Goal: Task Accomplishment & Management: Complete application form

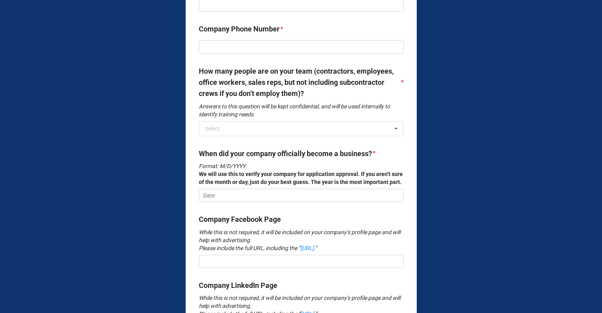
scroll to position [607, 0]
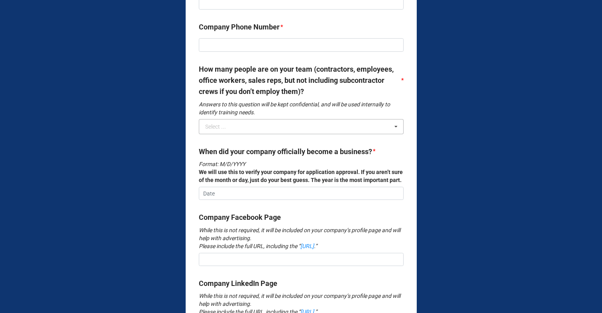
click at [390, 134] on icon at bounding box center [396, 127] width 12 height 15
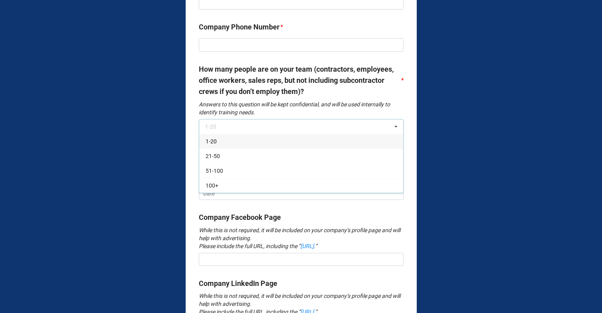
click at [395, 134] on icon at bounding box center [396, 127] width 12 height 15
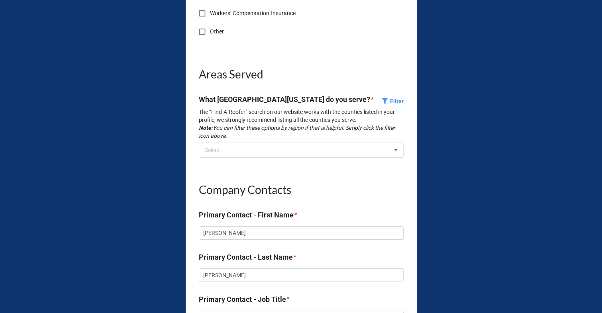
scroll to position [2060, 0]
click at [397, 158] on icon at bounding box center [396, 150] width 12 height 15
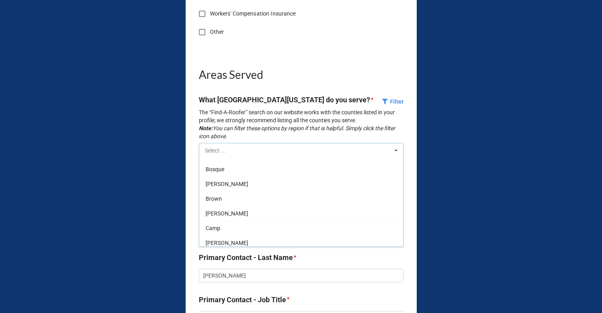
scroll to position [0, 0]
click at [405, 147] on div "NTRCA Associate New Member Application In this application, you will be prompte…" at bounding box center [301, 198] width 231 height 4503
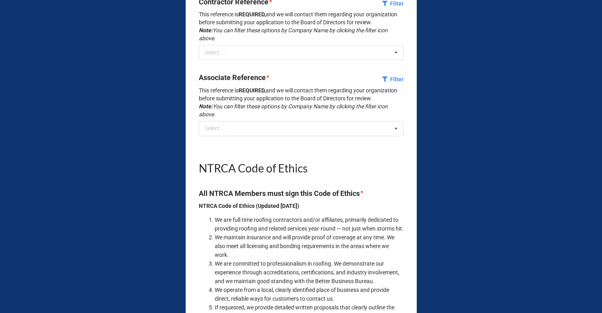
scroll to position [3686, 0]
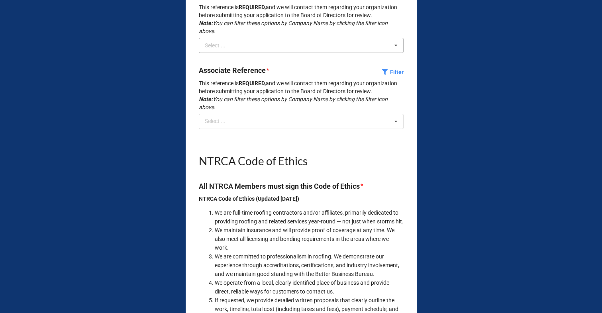
click at [394, 53] on icon at bounding box center [396, 45] width 12 height 15
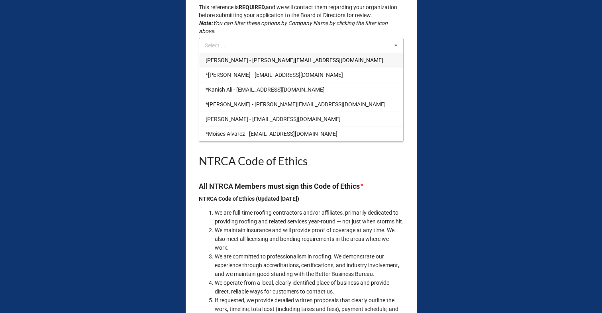
click at [394, 53] on icon at bounding box center [396, 45] width 12 height 15
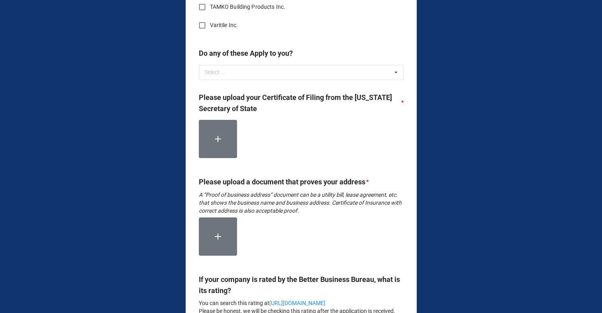
scroll to position [3292, 0]
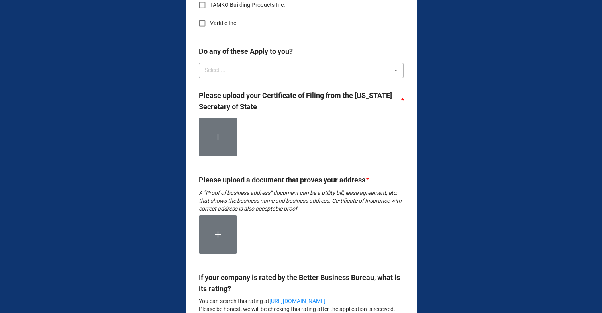
click at [396, 78] on icon at bounding box center [396, 70] width 12 height 15
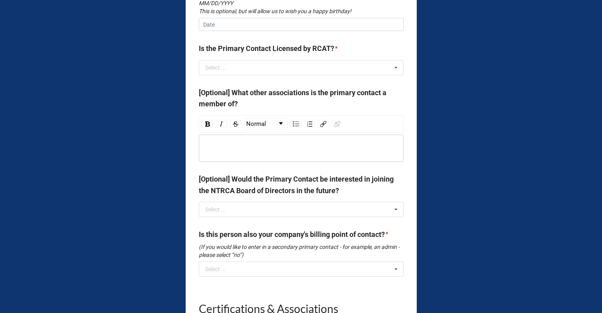
scroll to position [2595, 0]
click at [394, 76] on icon at bounding box center [396, 68] width 12 height 15
click at [388, 57] on b "Is the Primary Contact Licensed by RCAT? *" at bounding box center [301, 50] width 205 height 14
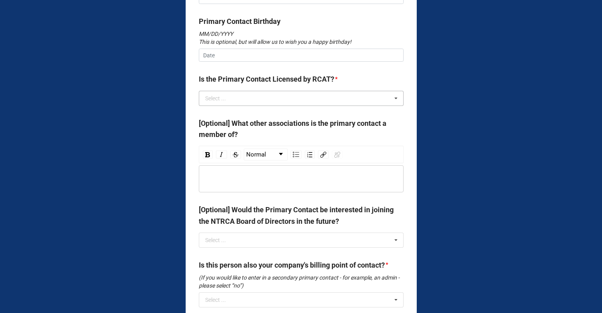
click at [395, 106] on icon at bounding box center [396, 98] width 12 height 15
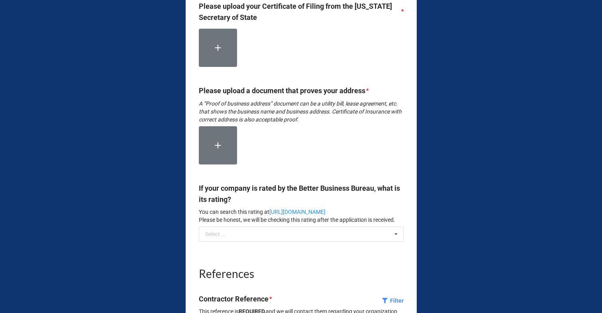
scroll to position [3383, 0]
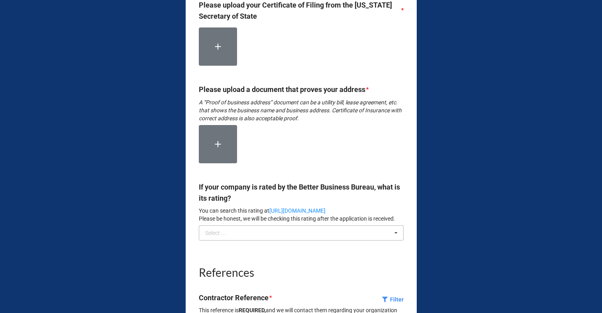
click at [391, 241] on icon at bounding box center [396, 233] width 12 height 15
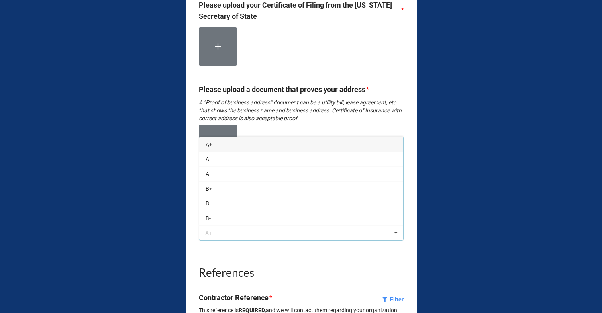
click at [379, 145] on div at bounding box center [301, 147] width 205 height 45
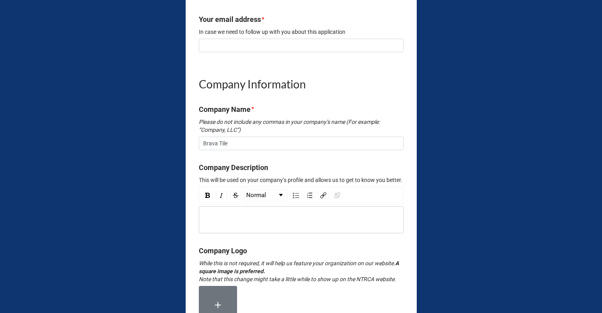
scroll to position [0, 0]
